Goal: Entertainment & Leisure: Consume media (video, audio)

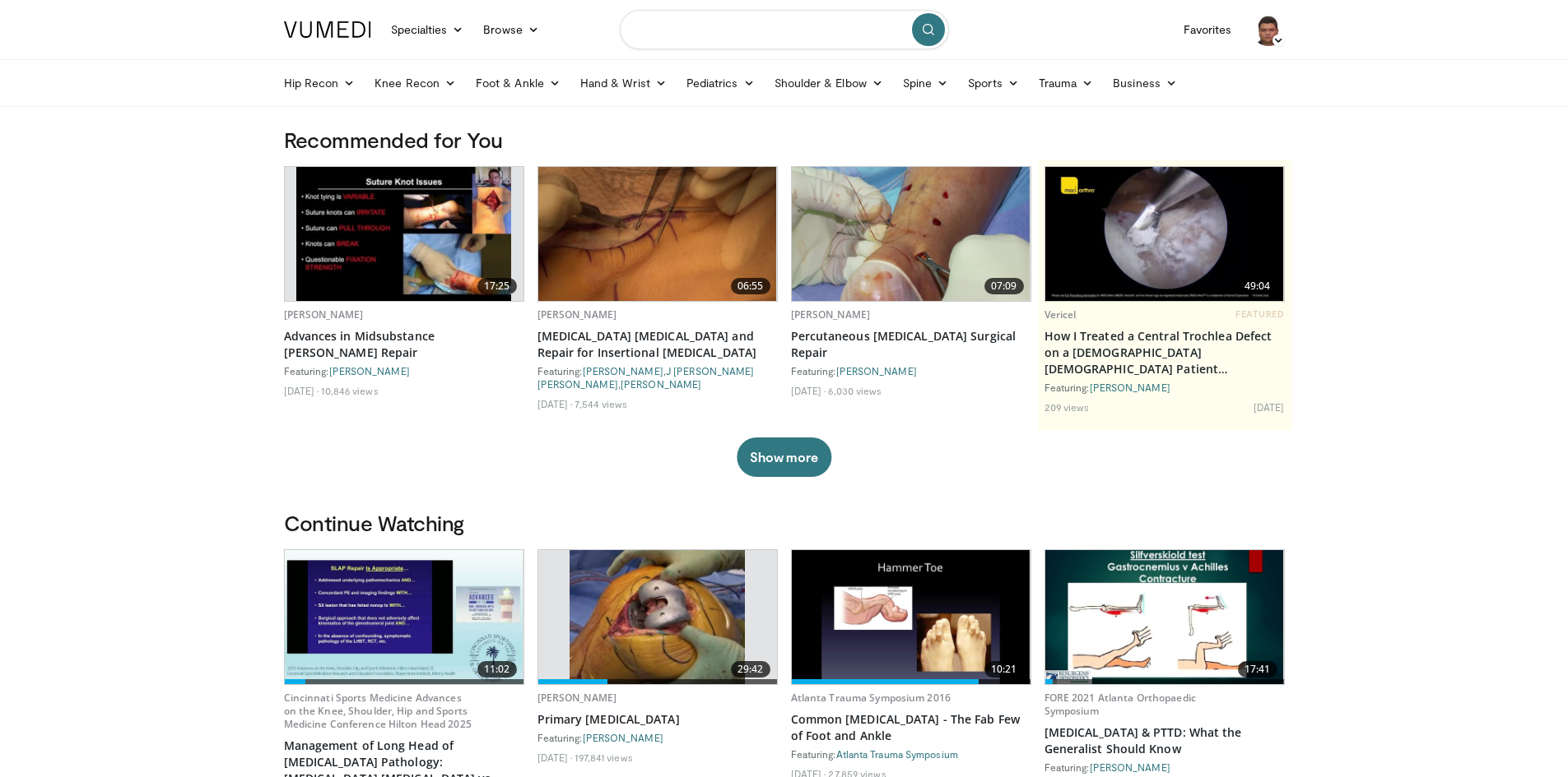
click at [765, 36] on input "Search topics, interventions" at bounding box center [784, 29] width 329 height 39
type input "*"
type input "**********"
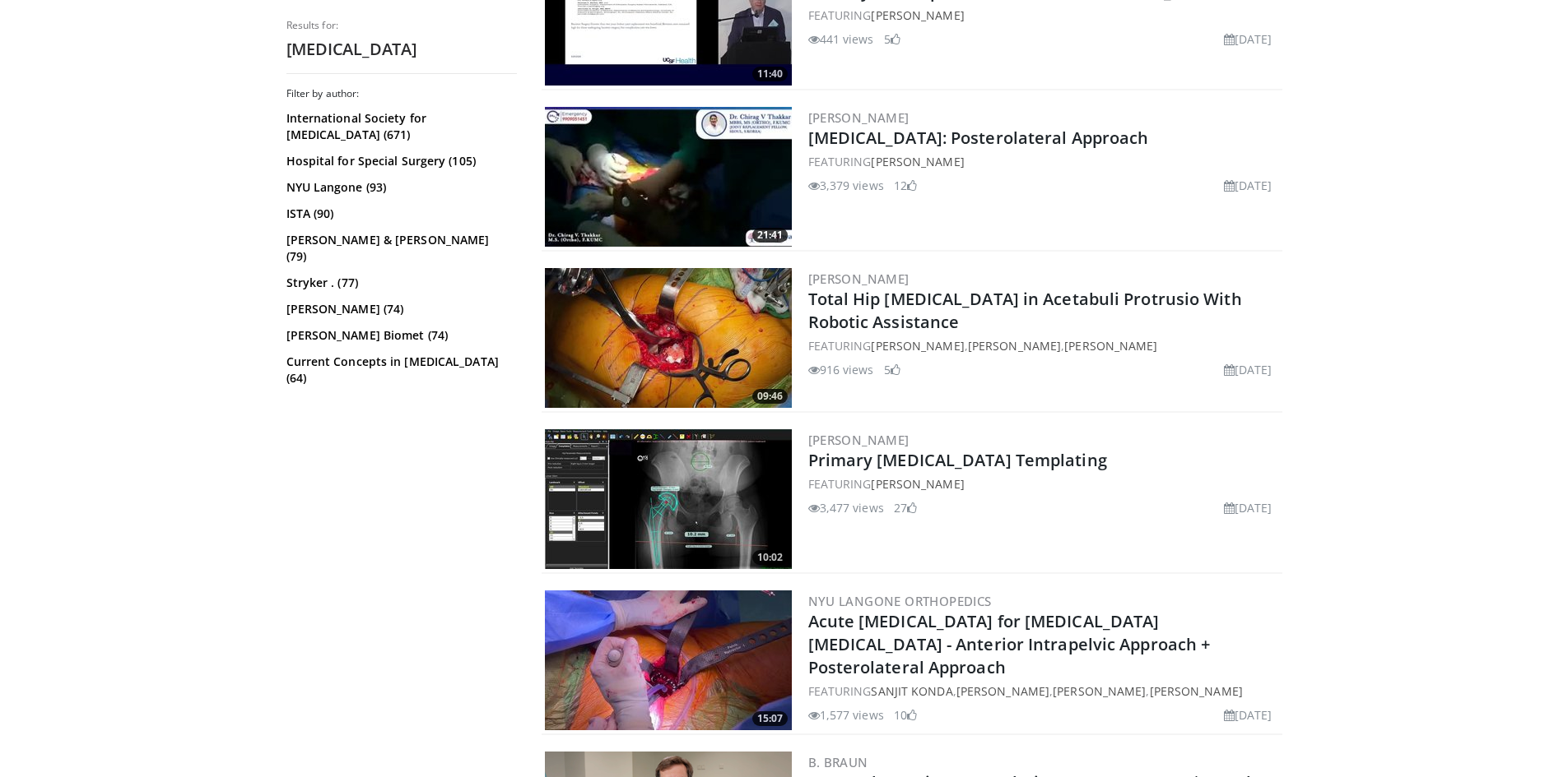
scroll to position [905, 0]
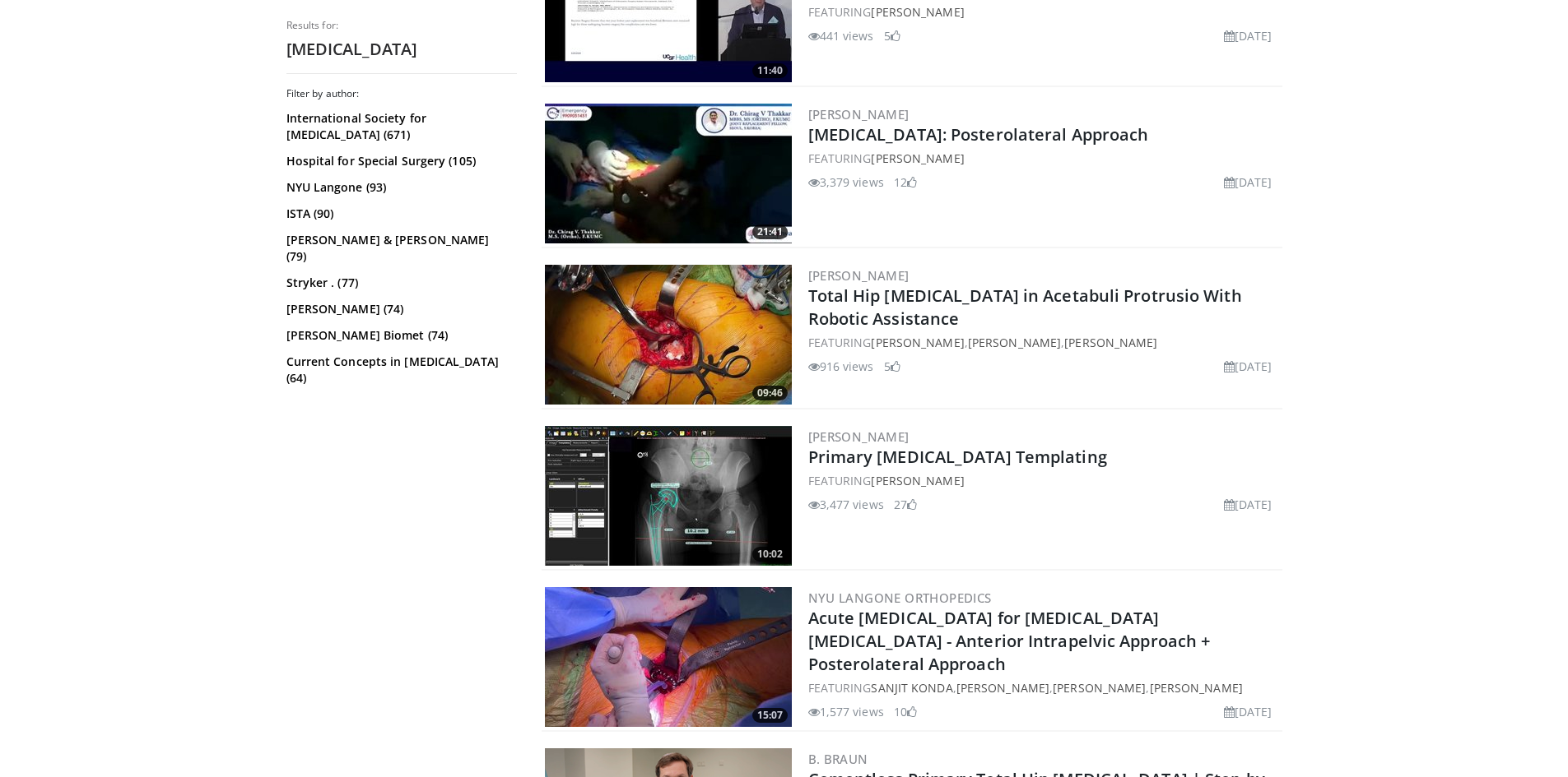
click at [690, 189] on img at bounding box center [668, 173] width 247 height 140
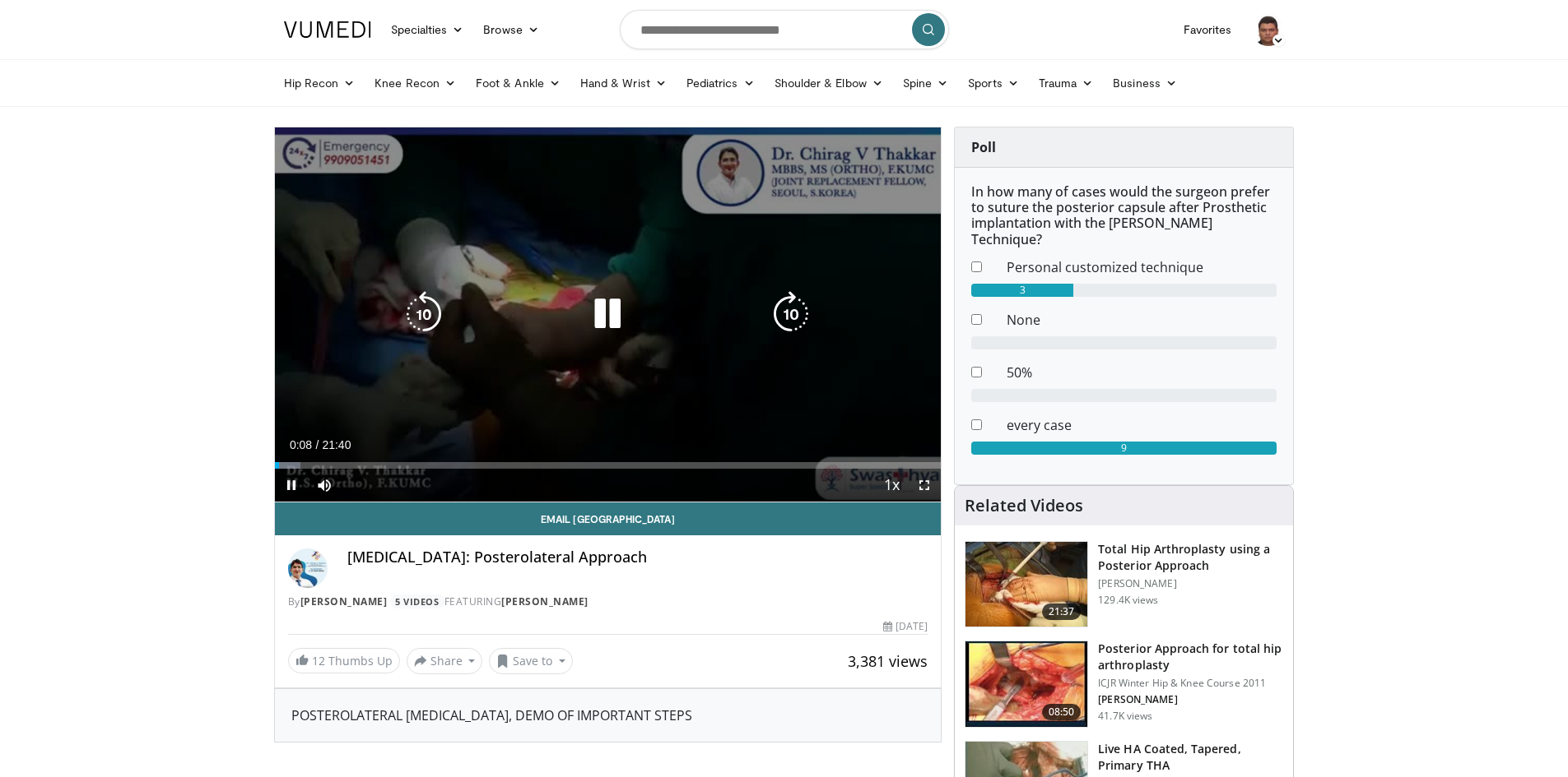
click at [786, 312] on icon "Video Player" at bounding box center [791, 314] width 46 height 46
click at [768, 310] on icon "Video Player" at bounding box center [791, 314] width 46 height 46
click at [612, 318] on icon "Video Player" at bounding box center [607, 314] width 46 height 46
